Goal: Information Seeking & Learning: Learn about a topic

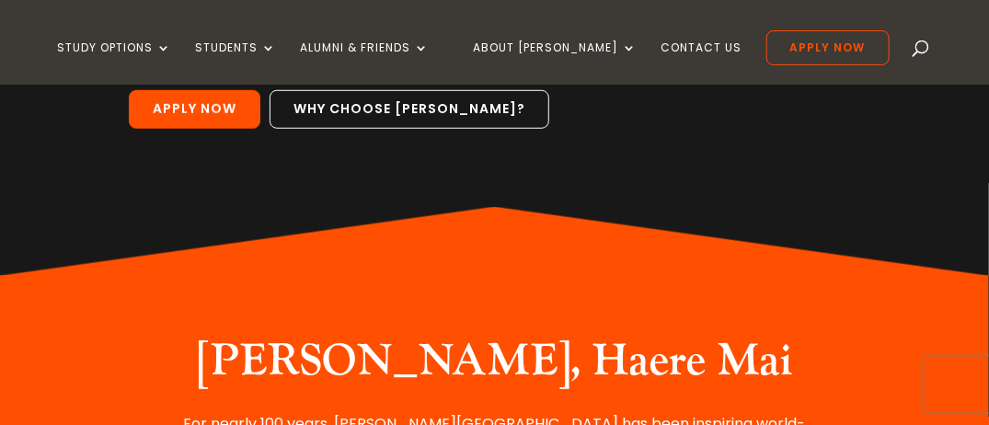
scroll to position [517, 0]
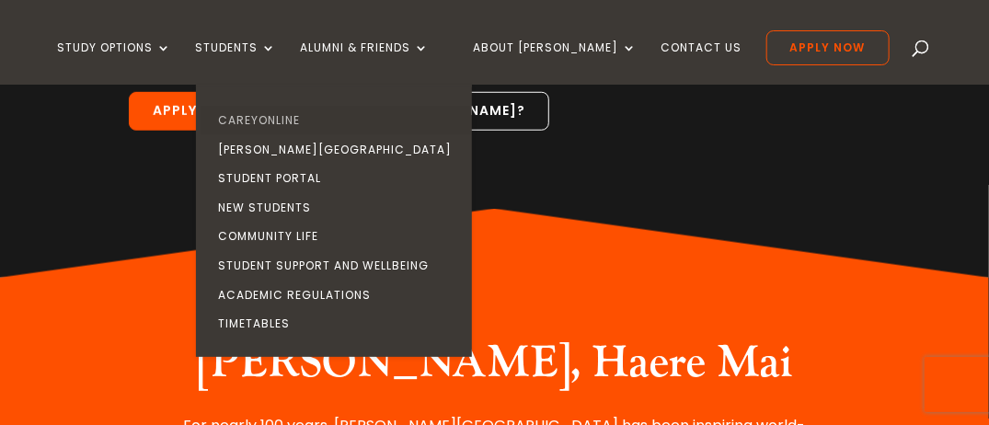
click at [289, 116] on link "CareyOnline" at bounding box center [339, 120] width 276 height 29
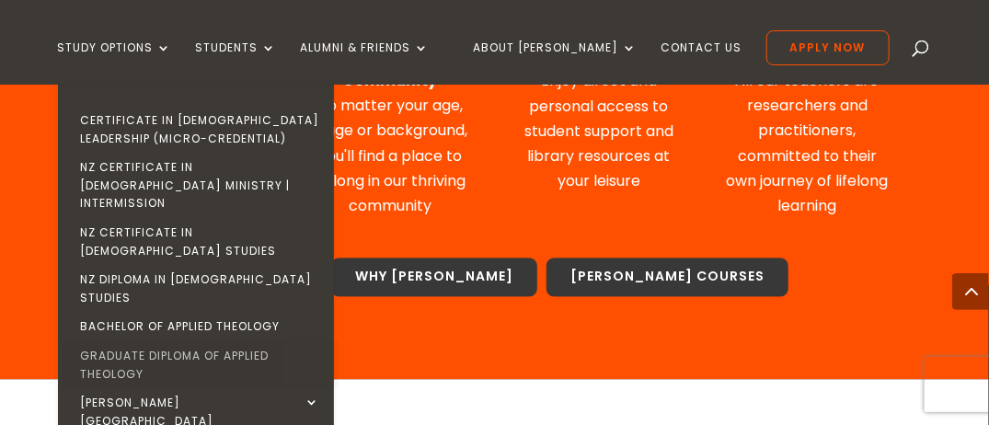
scroll to position [1118, 0]
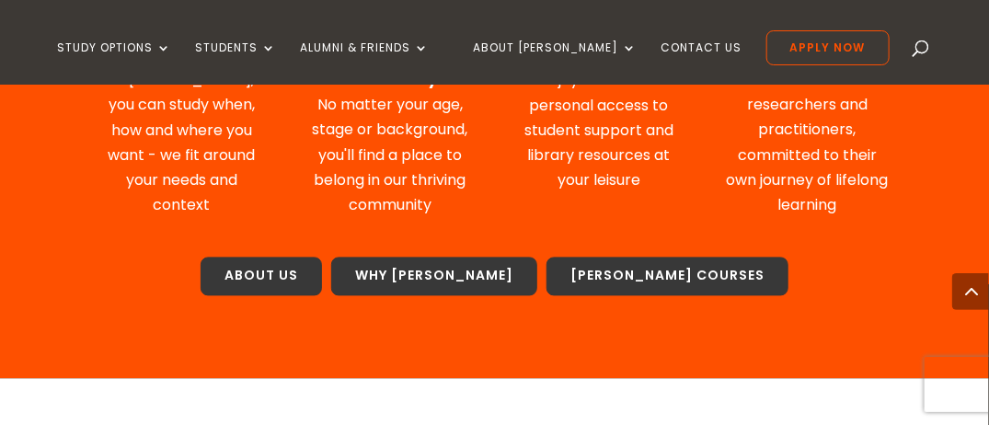
scroll to position [1308, 0]
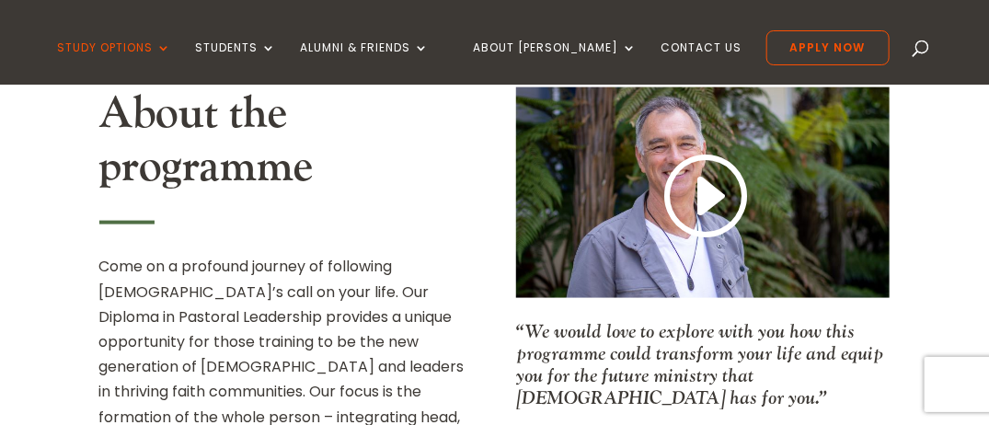
scroll to position [652, 0]
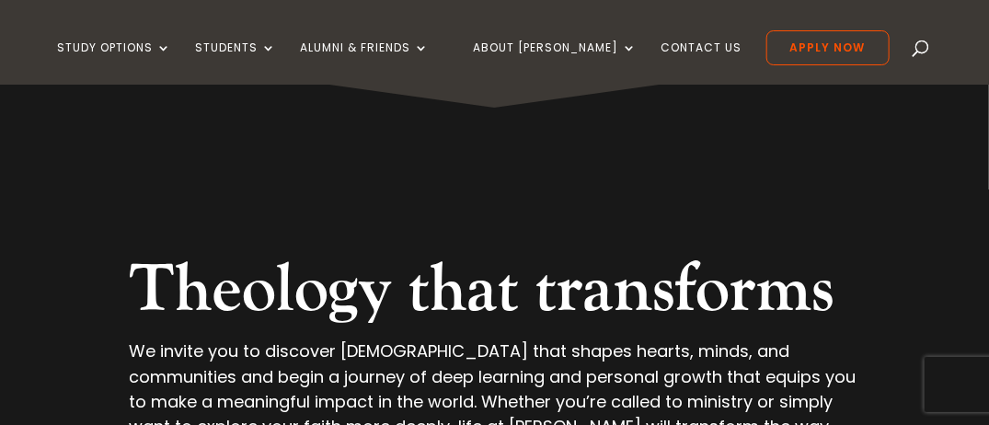
scroll to position [46, 0]
click at [679, 54] on link "Contact Us" at bounding box center [701, 62] width 81 height 43
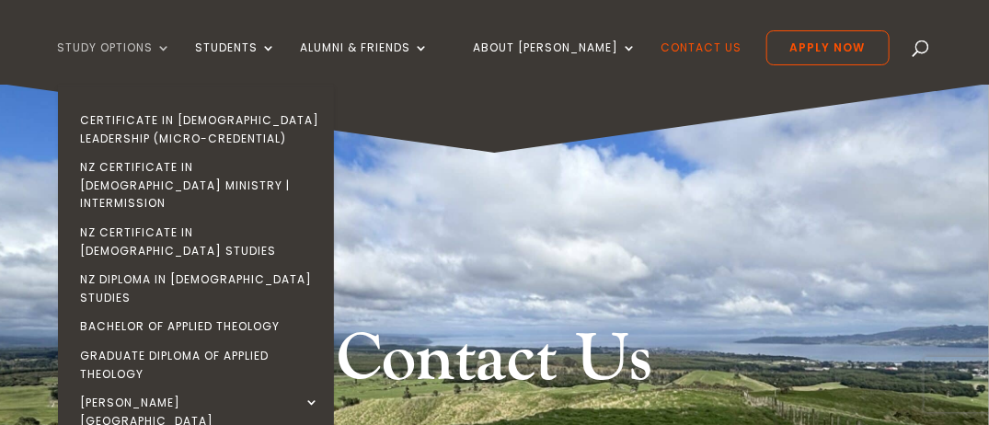
click at [172, 45] on link "Study Options" at bounding box center [115, 62] width 114 height 43
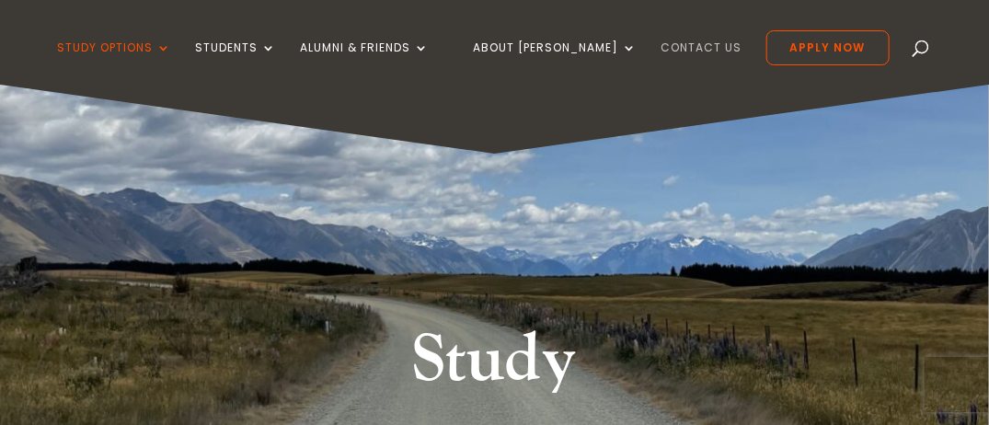
click at [666, 44] on link "Contact Us" at bounding box center [701, 62] width 81 height 43
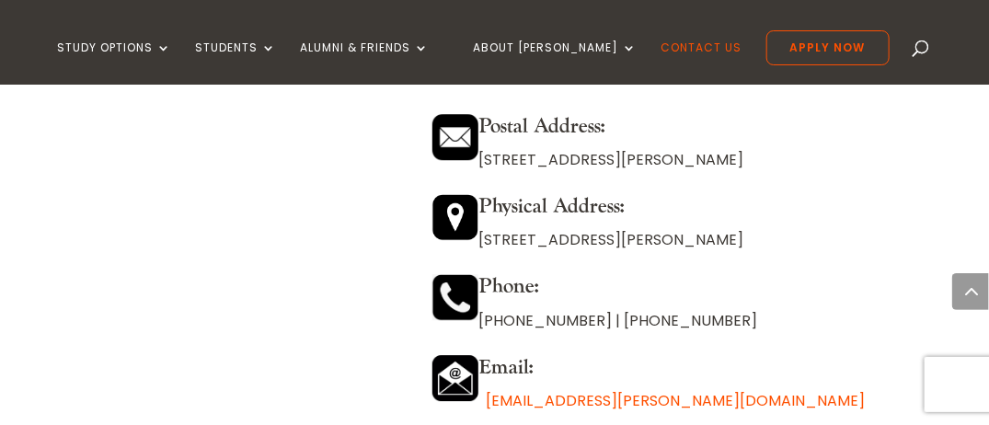
scroll to position [1641, 0]
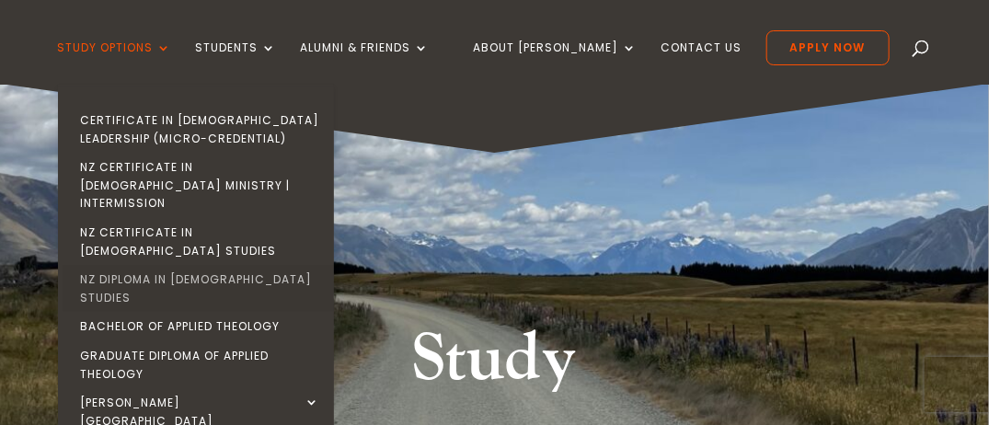
click at [148, 265] on link "NZ Diploma in [DEMOGRAPHIC_DATA] Studies" at bounding box center [201, 288] width 276 height 47
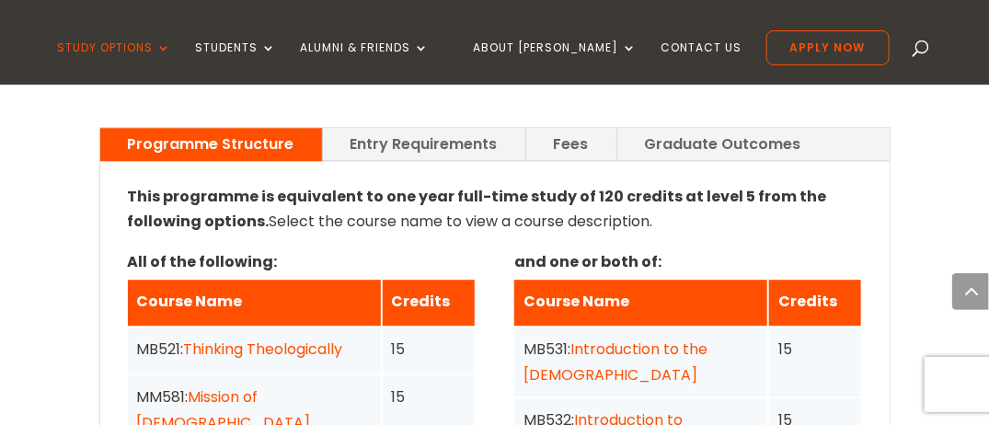
scroll to position [1565, 0]
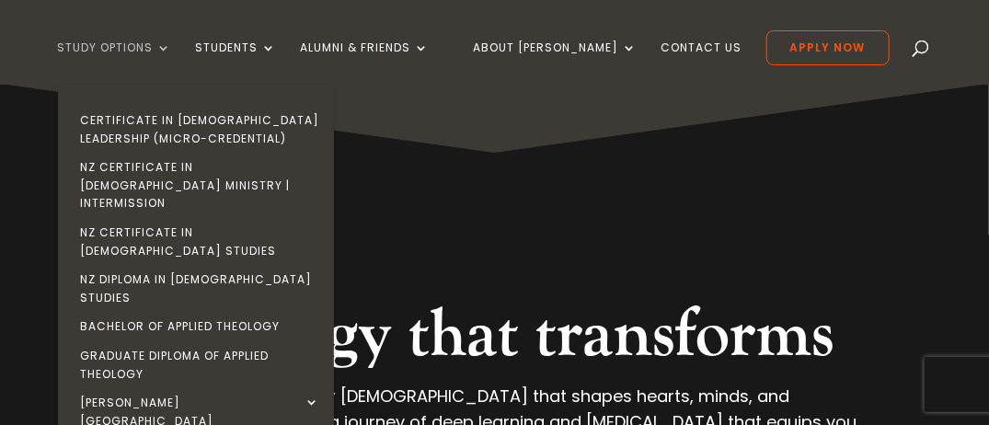
click at [172, 46] on link "Study Options" at bounding box center [115, 62] width 114 height 43
